Goal: Find specific page/section: Find specific page/section

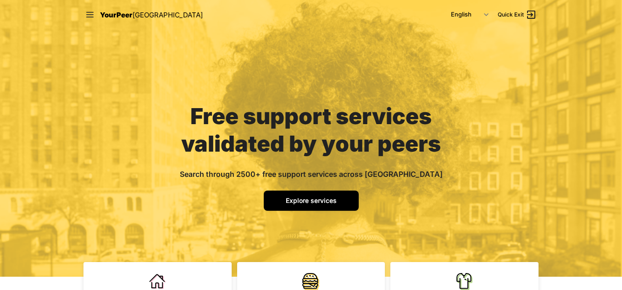
click at [303, 201] on span "Explore services" at bounding box center [311, 201] width 51 height 8
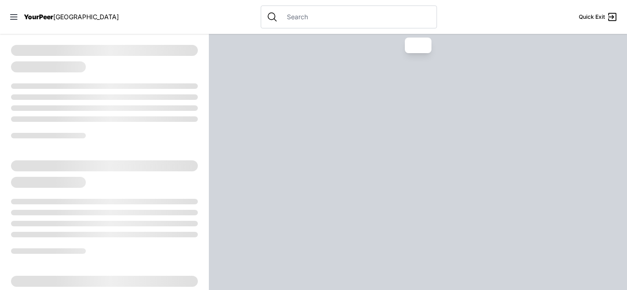
select select "recentlyUpdated"
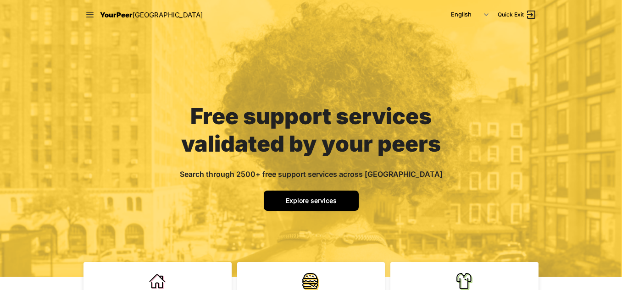
click at [303, 203] on span "Explore services" at bounding box center [311, 201] width 51 height 8
select select "recentlyUpdated"
